Goal: Navigation & Orientation: Find specific page/section

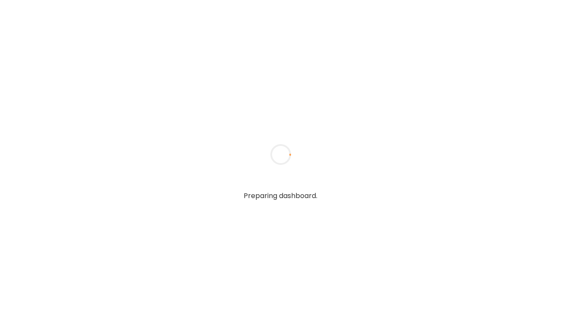
type textarea "**********"
type input "**********"
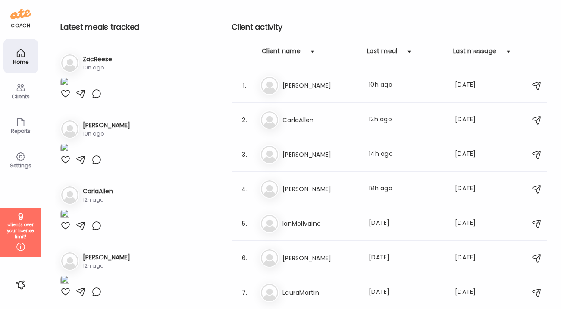
type input "**********"
click at [19, 85] on icon at bounding box center [20, 87] width 8 height 7
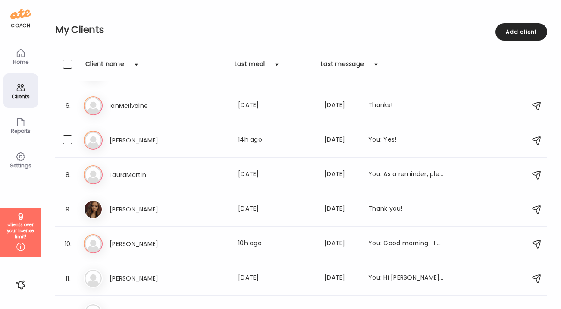
scroll to position [157, 0]
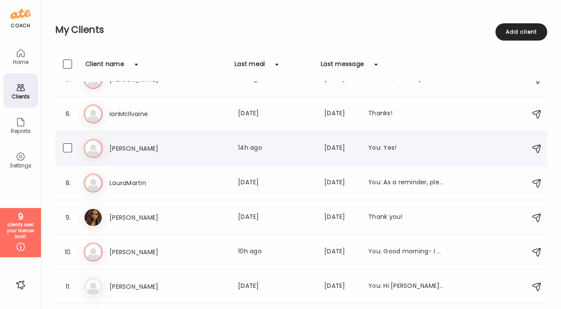
click at [163, 147] on h3 "[PERSON_NAME]" at bounding box center [147, 148] width 76 height 10
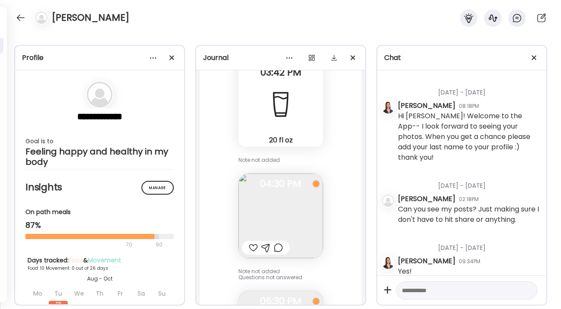
scroll to position [1209, 0]
click at [306, 202] on img at bounding box center [280, 214] width 84 height 84
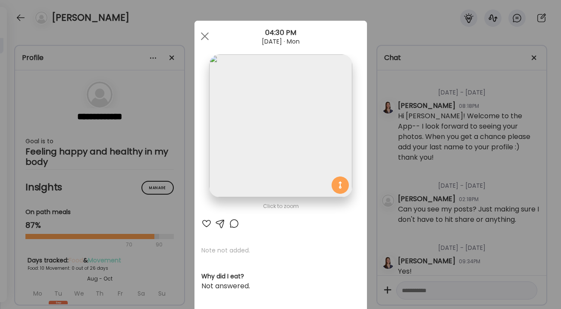
click at [419, 200] on div "Ate Coach Dashboard Wahoo! It’s official Take a moment to set up your Coach Pro…" at bounding box center [280, 154] width 561 height 309
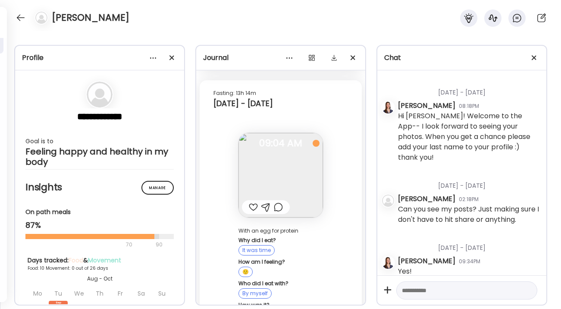
scroll to position [3090, 0]
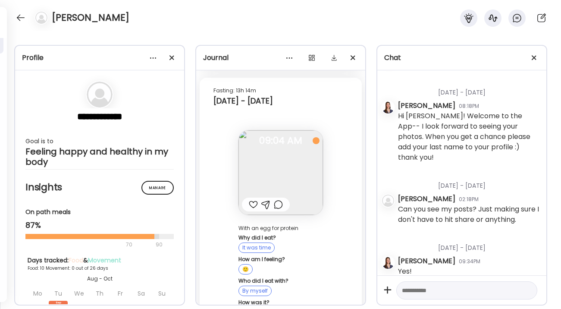
click at [287, 160] on img at bounding box center [280, 172] width 84 height 84
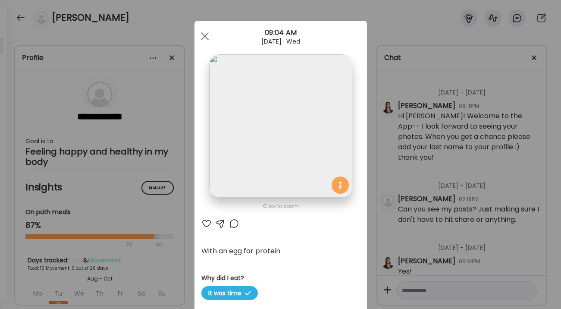
click at [378, 206] on div "Ate Coach Dashboard Wahoo! It’s official Take a moment to set up your Coach Pro…" at bounding box center [280, 154] width 561 height 309
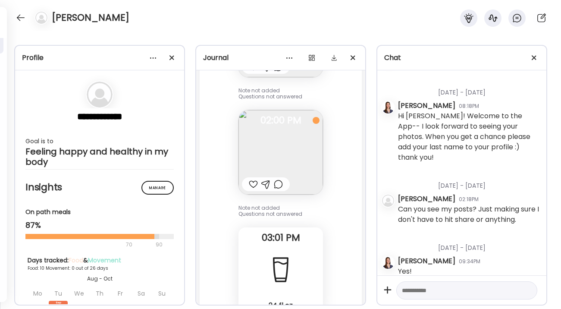
scroll to position [3500, 0]
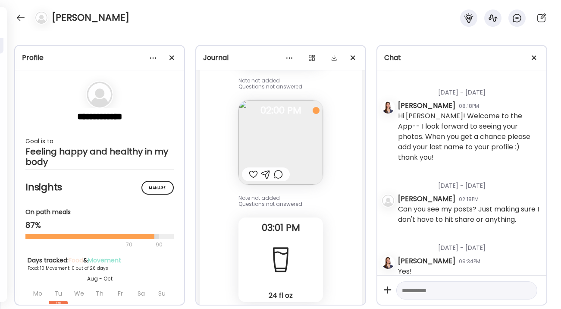
click at [302, 123] on img at bounding box center [280, 142] width 84 height 84
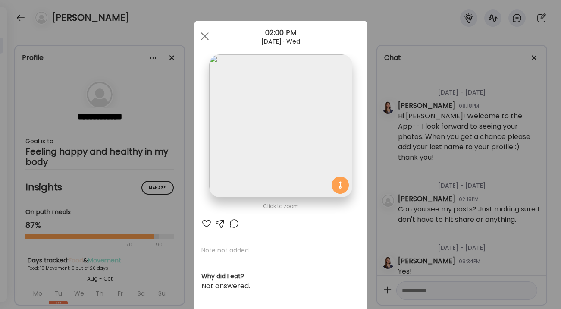
click at [273, 159] on img at bounding box center [280, 125] width 143 height 143
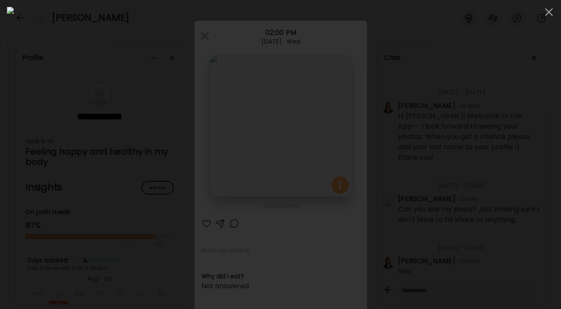
click at [468, 190] on div at bounding box center [280, 154] width 547 height 295
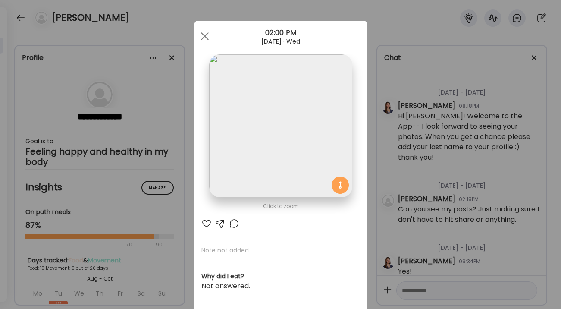
click at [431, 181] on div "Ate Coach Dashboard Wahoo! It’s official Take a moment to set up your Coach Pro…" at bounding box center [280, 154] width 561 height 309
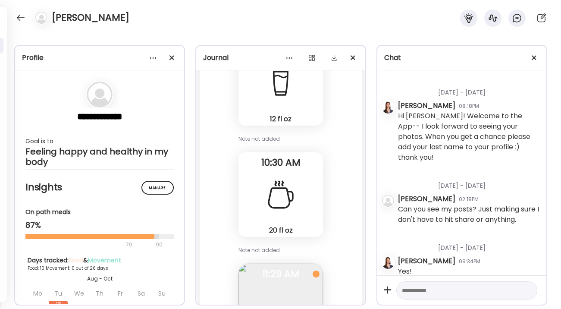
scroll to position [4425, 0]
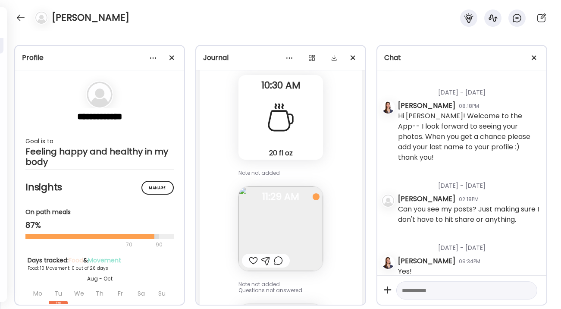
click at [306, 232] on img at bounding box center [280, 228] width 84 height 84
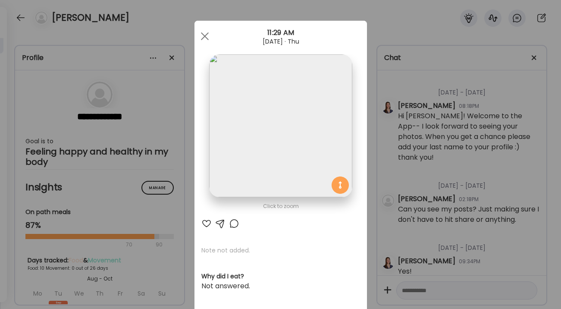
click at [400, 239] on div "Ate Coach Dashboard Wahoo! It’s official Take a moment to set up your Coach Pro…" at bounding box center [280, 154] width 561 height 309
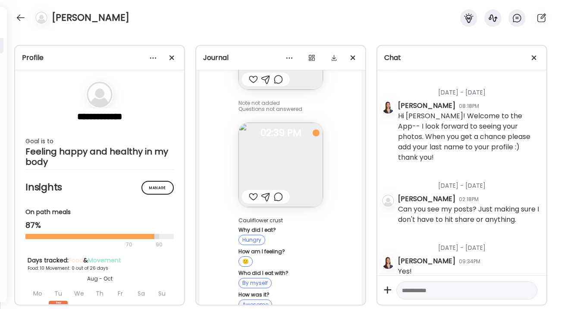
scroll to position [4991, 0]
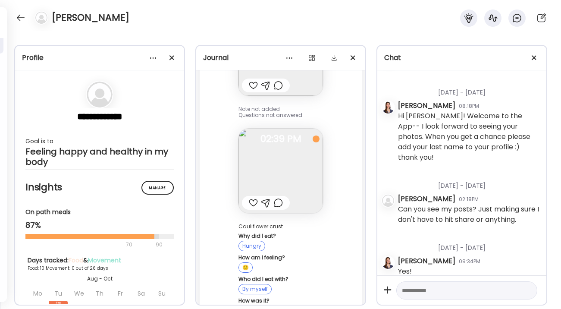
click at [290, 165] on img at bounding box center [280, 170] width 84 height 84
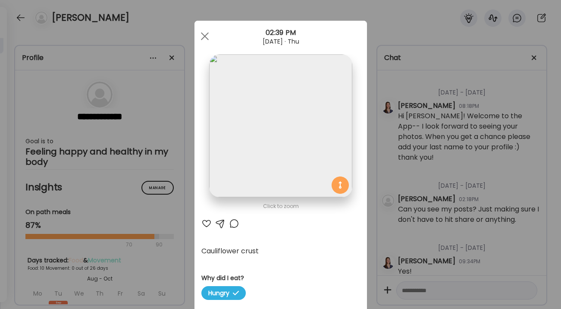
click at [414, 197] on div "Ate Coach Dashboard Wahoo! It’s official Take a moment to set up your Coach Pro…" at bounding box center [280, 154] width 561 height 309
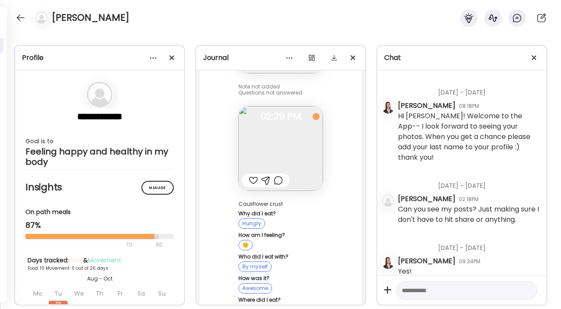
scroll to position [5016, 0]
click at [278, 124] on img at bounding box center [280, 146] width 84 height 84
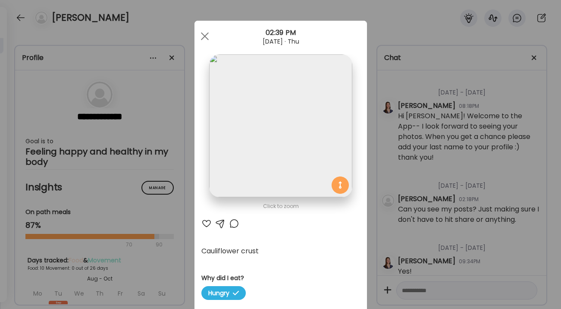
click at [224, 152] on img at bounding box center [280, 125] width 143 height 143
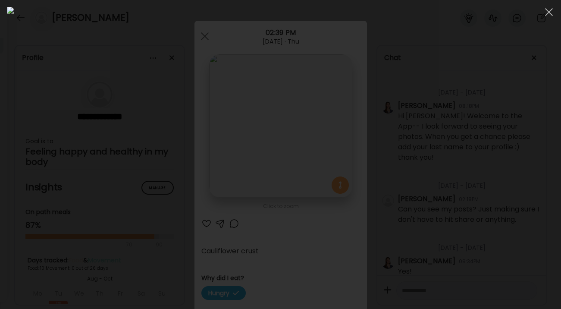
click at [484, 167] on div at bounding box center [280, 154] width 547 height 295
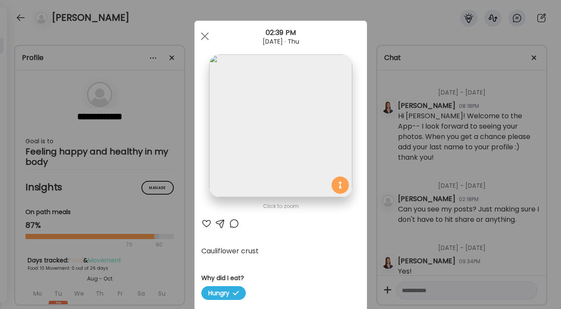
click at [451, 168] on div "Ate Coach Dashboard Wahoo! It’s official Take a moment to set up your Coach Pro…" at bounding box center [280, 154] width 561 height 309
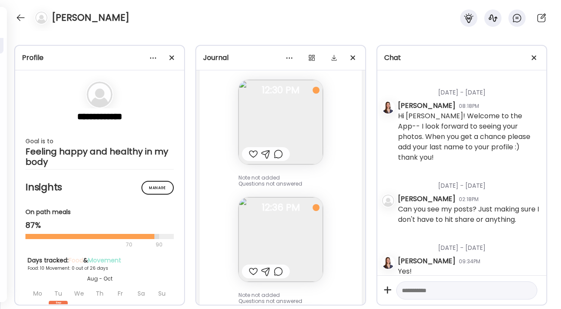
scroll to position [9312, 0]
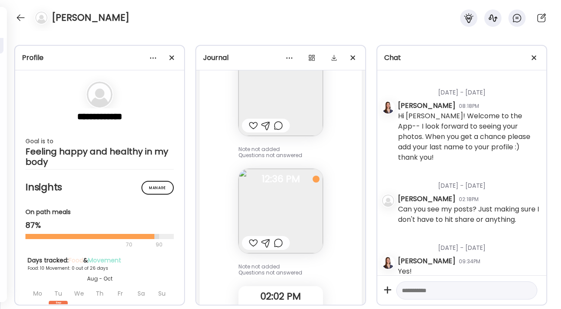
click at [295, 176] on img at bounding box center [280, 211] width 84 height 84
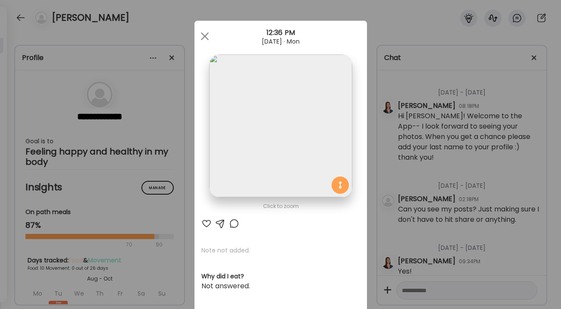
click at [384, 209] on div "Ate Coach Dashboard Wahoo! It’s official Take a moment to set up your Coach Pro…" at bounding box center [280, 154] width 561 height 309
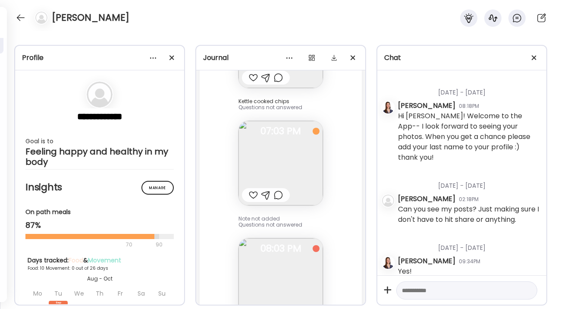
scroll to position [9823, 0]
click at [286, 129] on img at bounding box center [280, 162] width 84 height 84
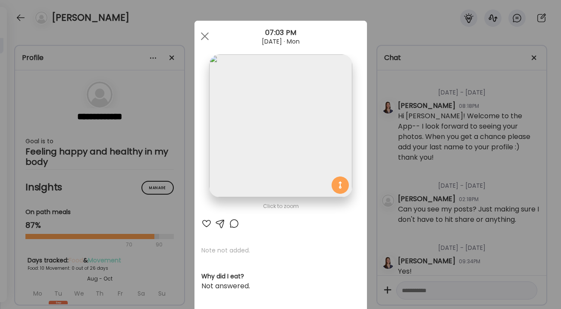
click at [320, 132] on img at bounding box center [280, 125] width 143 height 143
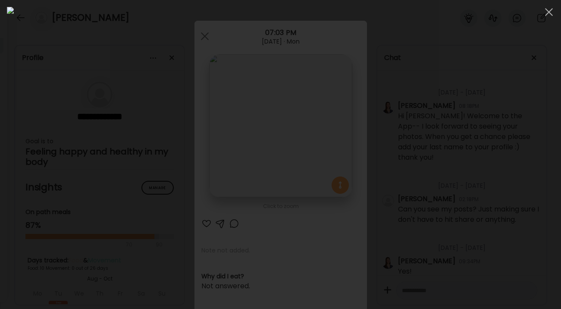
click at [448, 188] on div at bounding box center [280, 154] width 547 height 295
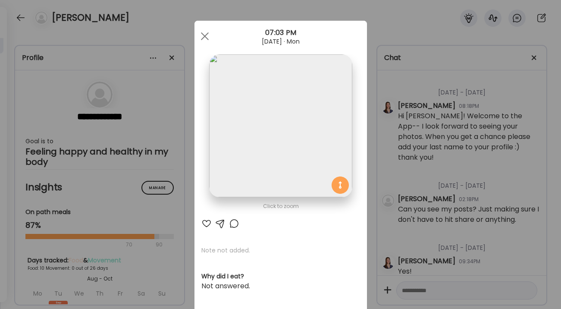
click at [415, 196] on div "Ate Coach Dashboard Wahoo! It’s official Take a moment to set up your Coach Pro…" at bounding box center [280, 154] width 561 height 309
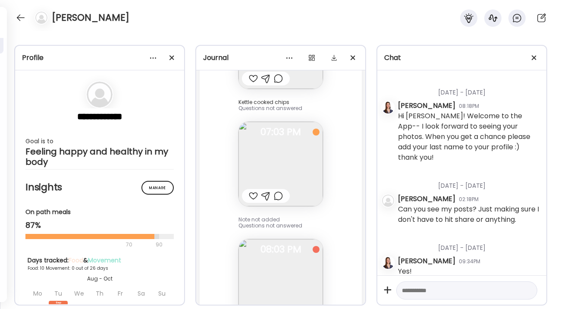
scroll to position [9811, 0]
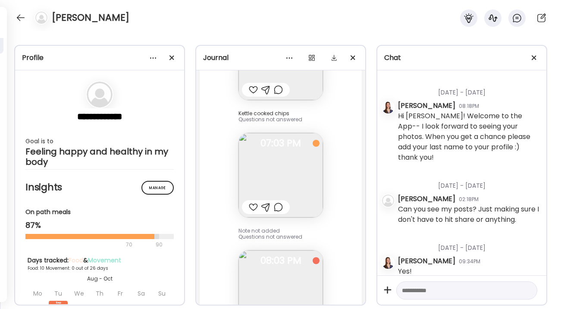
click at [294, 143] on img at bounding box center [280, 175] width 84 height 84
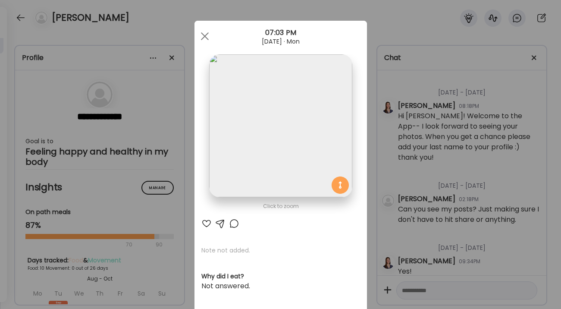
click at [395, 181] on div "Ate Coach Dashboard Wahoo! It’s official Take a moment to set up your Coach Pro…" at bounding box center [280, 154] width 561 height 309
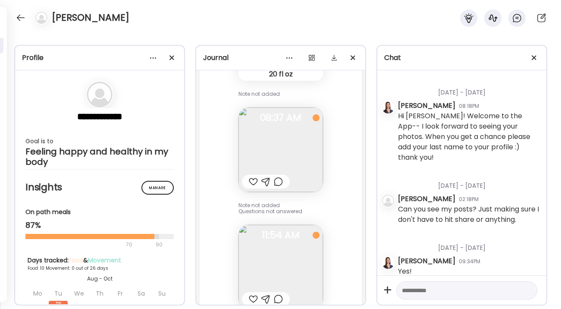
scroll to position [10713, 0]
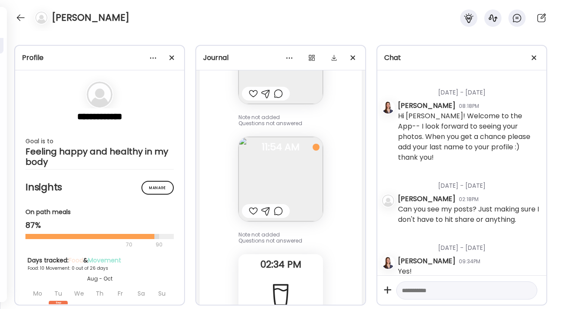
click at [301, 158] on img at bounding box center [280, 179] width 84 height 84
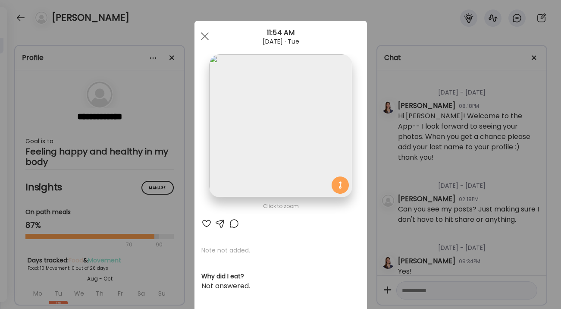
click at [402, 209] on div "Ate Coach Dashboard Wahoo! It’s official Take a moment to set up your Coach Pro…" at bounding box center [280, 154] width 561 height 309
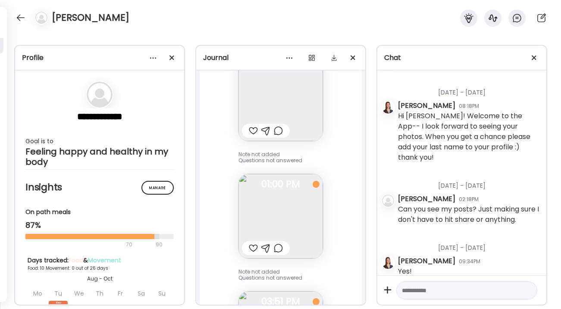
scroll to position [11583, 0]
click at [302, 187] on img at bounding box center [280, 214] width 84 height 84
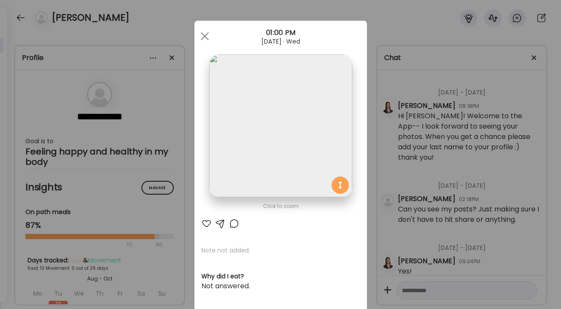
click at [295, 166] on img at bounding box center [280, 125] width 143 height 143
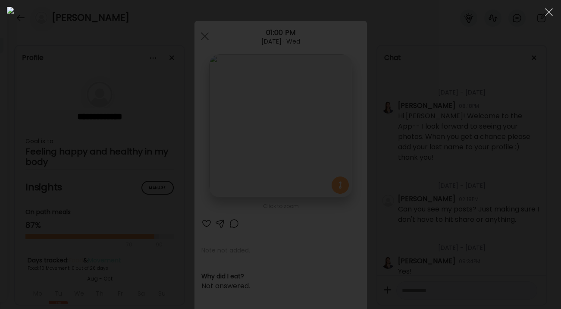
click at [433, 178] on div at bounding box center [280, 154] width 547 height 295
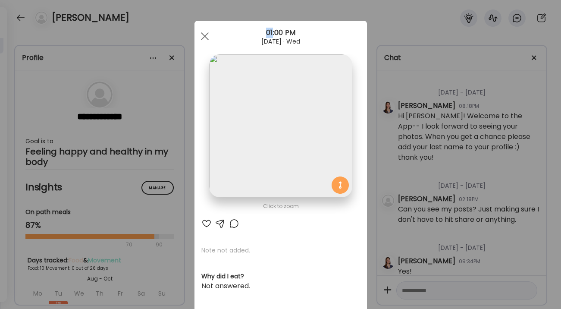
click at [433, 178] on div "Ate Coach Dashboard Wahoo! It’s official Take a moment to set up your Coach Pro…" at bounding box center [280, 154] width 561 height 309
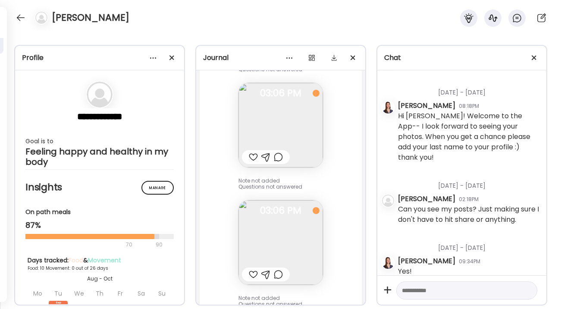
scroll to position [8114, 0]
click at [284, 200] on img at bounding box center [280, 241] width 84 height 84
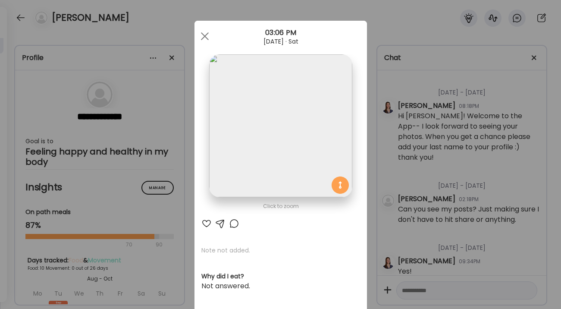
click at [297, 143] on img at bounding box center [280, 125] width 143 height 143
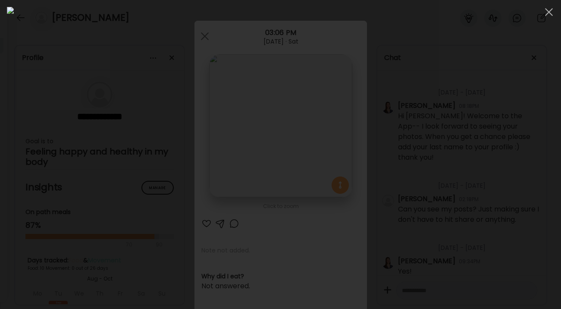
click at [464, 158] on div at bounding box center [280, 154] width 547 height 295
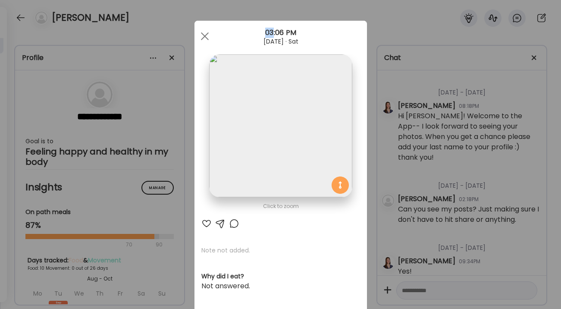
click at [464, 158] on div "Ate Coach Dashboard Wahoo! It’s official Take a moment to set up your Coach Pro…" at bounding box center [280, 154] width 561 height 309
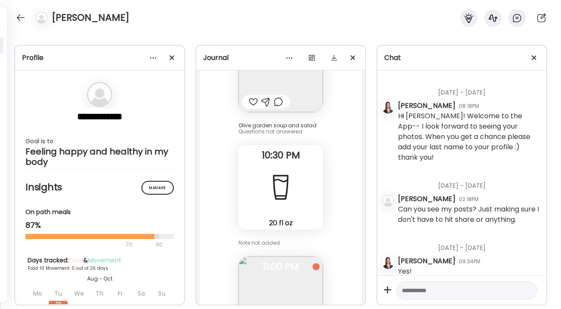
scroll to position [11219, 0]
